Goal: Transaction & Acquisition: Book appointment/travel/reservation

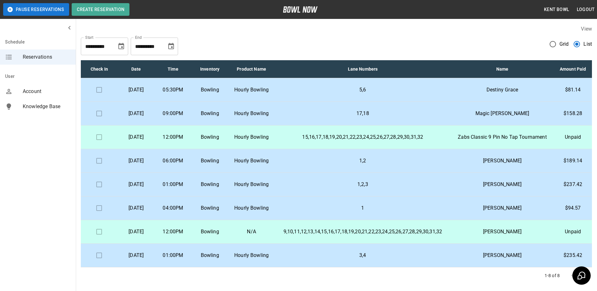
click at [144, 117] on p "[DATE]" at bounding box center [136, 114] width 27 height 8
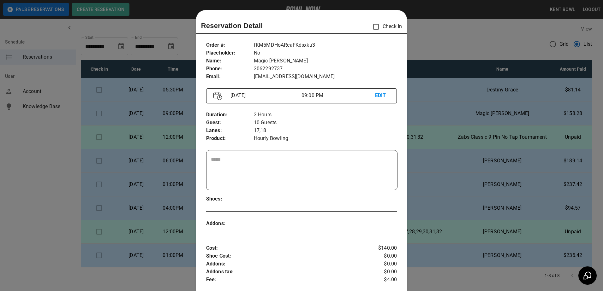
scroll to position [10, 0]
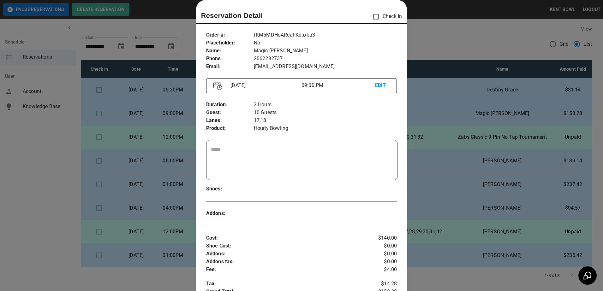
click at [30, 207] on div at bounding box center [301, 145] width 603 height 291
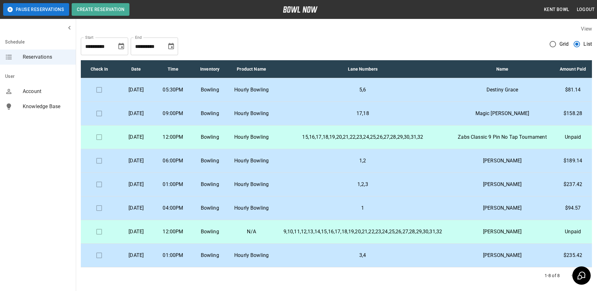
click at [150, 94] on p "[DATE]" at bounding box center [136, 90] width 27 height 8
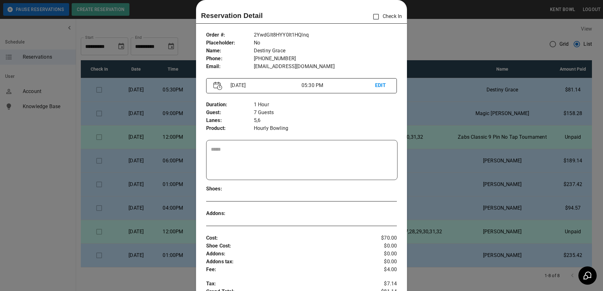
click at [36, 169] on div at bounding box center [301, 145] width 603 height 291
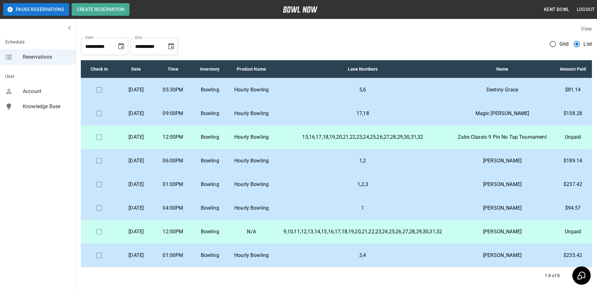
click at [323, 117] on p "17,18" at bounding box center [363, 114] width 166 height 8
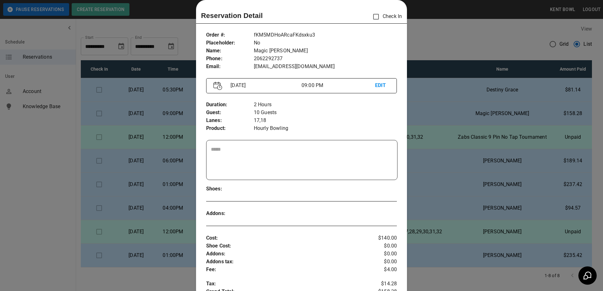
click at [42, 175] on div at bounding box center [301, 145] width 603 height 291
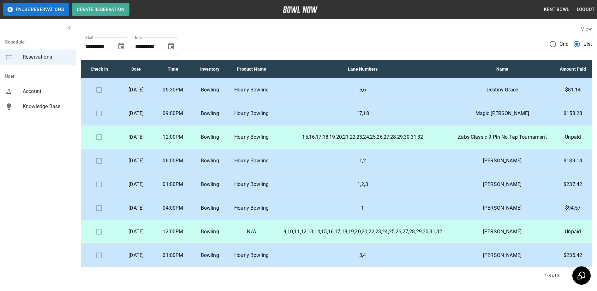
click at [187, 94] on p "05:30PM" at bounding box center [173, 90] width 27 height 8
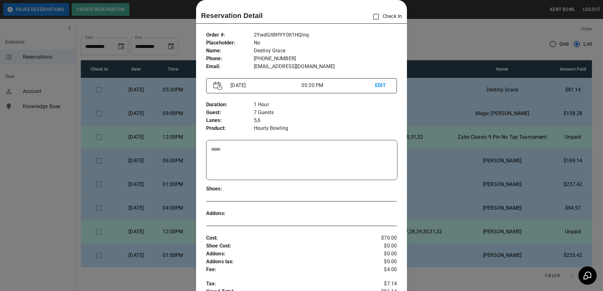
click at [39, 155] on div at bounding box center [301, 145] width 603 height 291
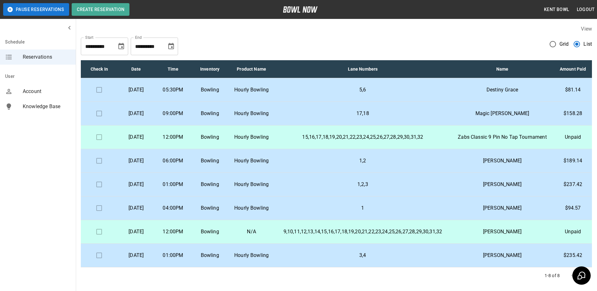
click at [182, 126] on td "09:00PM" at bounding box center [173, 114] width 37 height 24
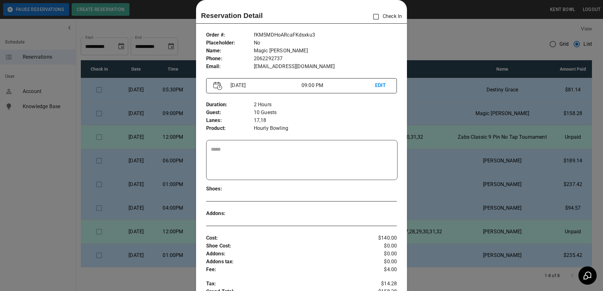
click at [26, 151] on div at bounding box center [301, 145] width 603 height 291
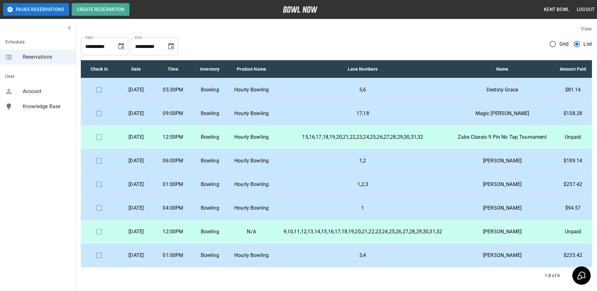
click at [223, 94] on p "Bowling" at bounding box center [209, 90] width 27 height 8
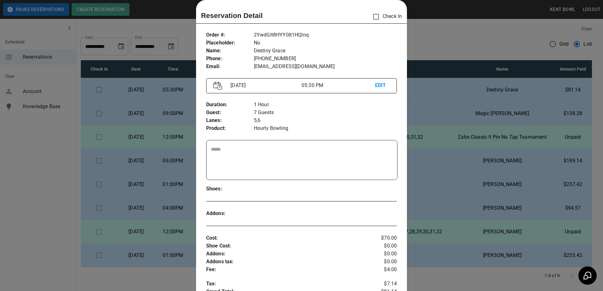
click at [27, 145] on div at bounding box center [301, 145] width 603 height 291
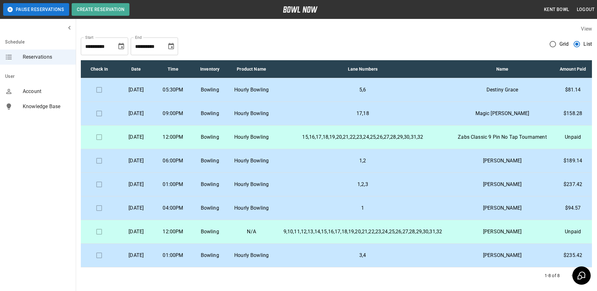
click at [187, 117] on p "09:00PM" at bounding box center [173, 114] width 27 height 8
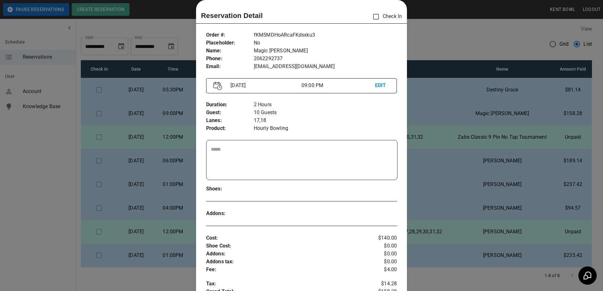
click at [43, 169] on div at bounding box center [301, 145] width 603 height 291
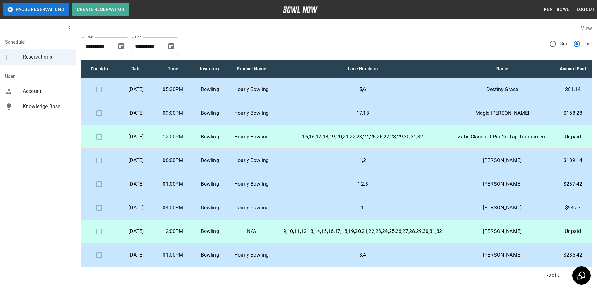
scroll to position [0, 0]
